Goal: Information Seeking & Learning: Understand process/instructions

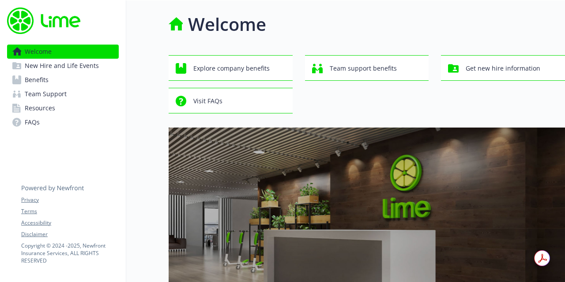
click at [38, 80] on span "Benefits" at bounding box center [37, 80] width 24 height 14
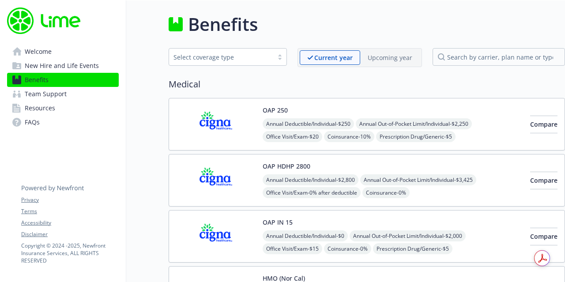
click at [67, 66] on span "New Hire and Life Events" at bounding box center [62, 66] width 74 height 14
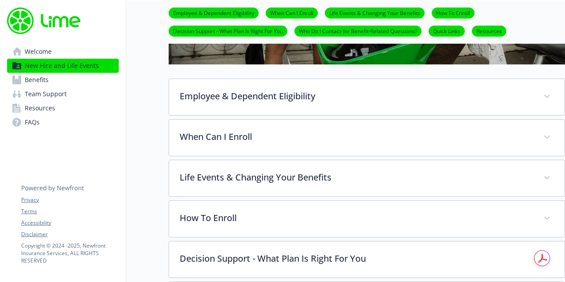
scroll to position [295, 0]
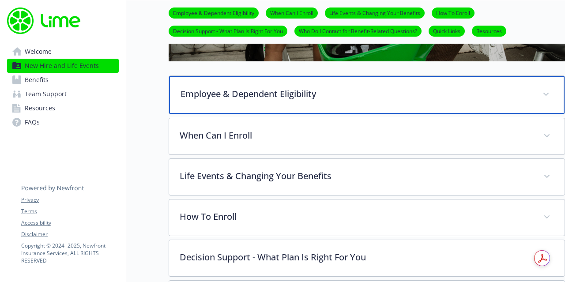
click at [295, 95] on p "Employee & Dependent Eligibility" at bounding box center [357, 93] width 352 height 13
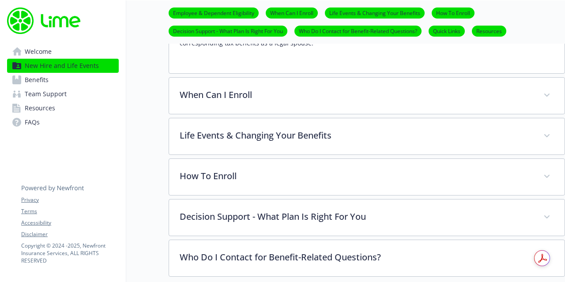
scroll to position [502, 0]
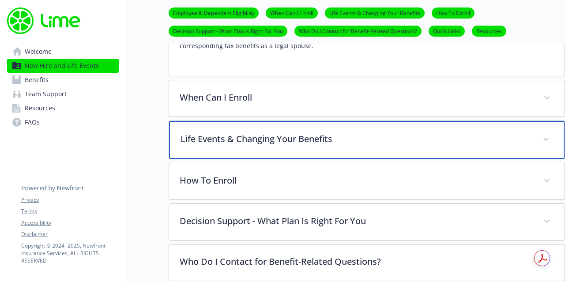
click at [261, 137] on p "Life Events & Changing Your Benefits" at bounding box center [357, 138] width 352 height 13
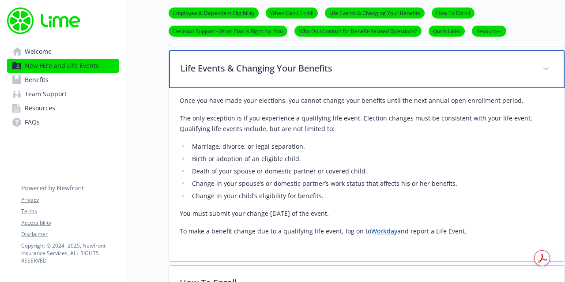
scroll to position [573, 0]
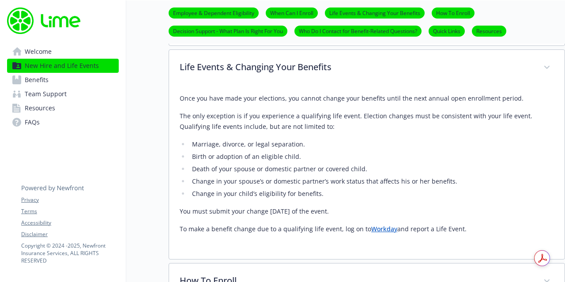
click at [378, 229] on link "Workday" at bounding box center [384, 229] width 26 height 8
